Goal: Task Accomplishment & Management: Complete application form

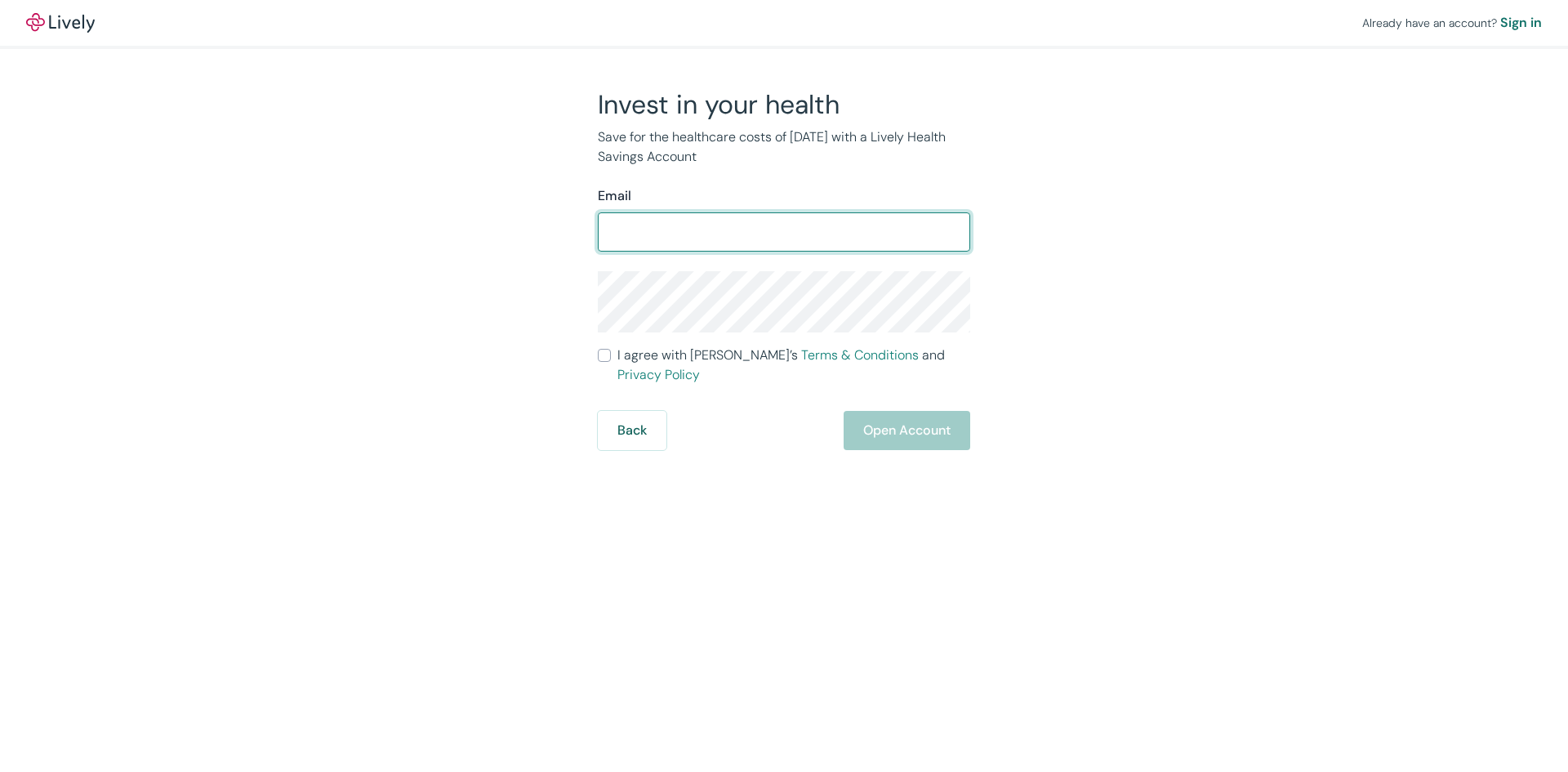
drag, startPoint x: 0, startPoint y: 0, endPoint x: 642, endPoint y: 221, distance: 679.0
click at [642, 221] on input "Email" at bounding box center [784, 231] width 373 height 32
click at [712, 240] on input "Email" at bounding box center [784, 231] width 373 height 32
type input "[PERSON_NAME][EMAIL_ADDRESS][PERSON_NAME][DOMAIN_NAME]"
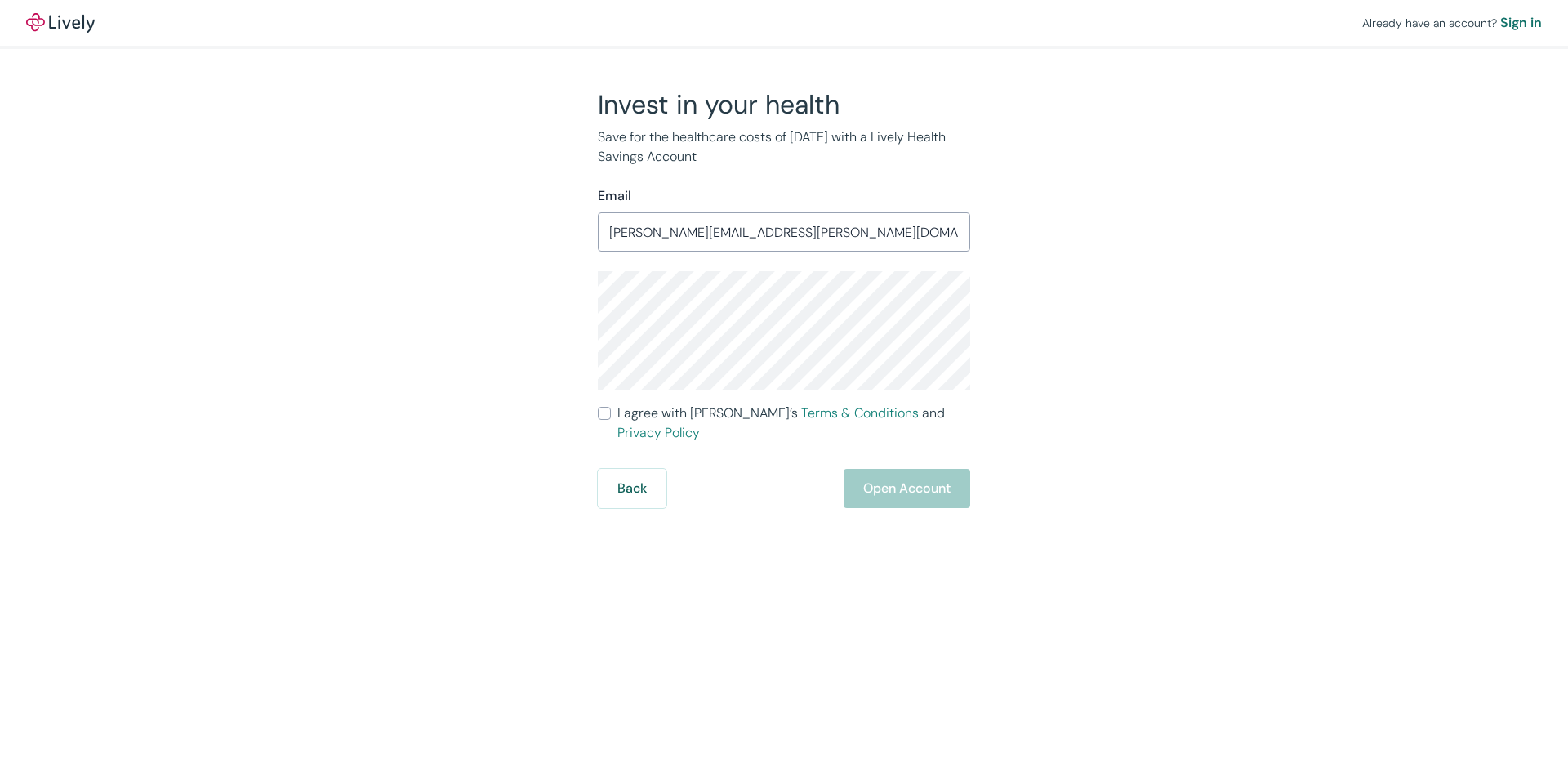
click at [601, 416] on input "I agree with Lively’s Terms & Conditions and Privacy Policy" at bounding box center [604, 413] width 13 height 13
checkbox input "true"
click at [905, 469] on button "Open Account" at bounding box center [907, 489] width 127 height 39
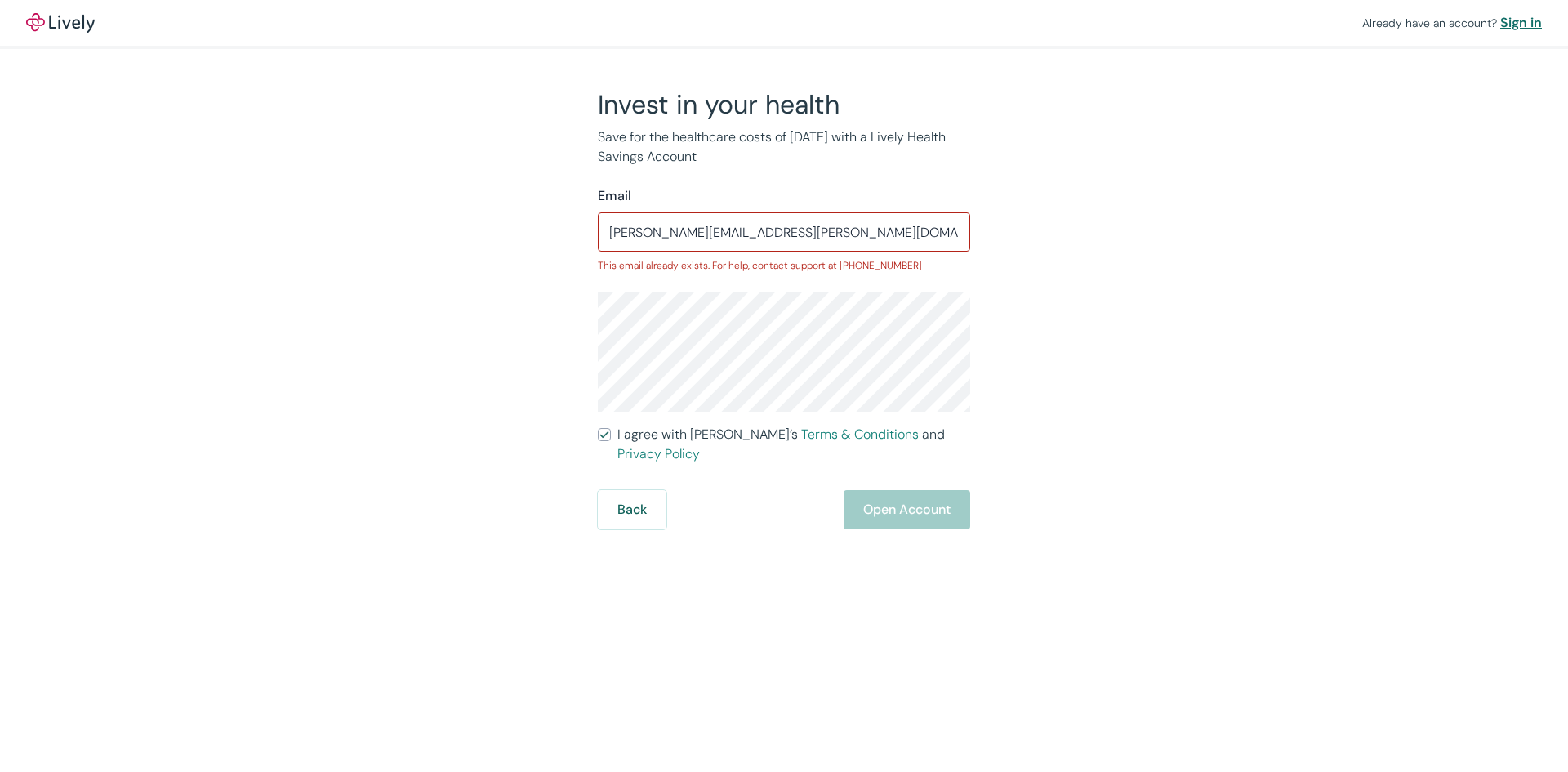
click at [1513, 24] on div "Sign in" at bounding box center [1521, 23] width 41 height 20
